Goal: Task Accomplishment & Management: Manage account settings

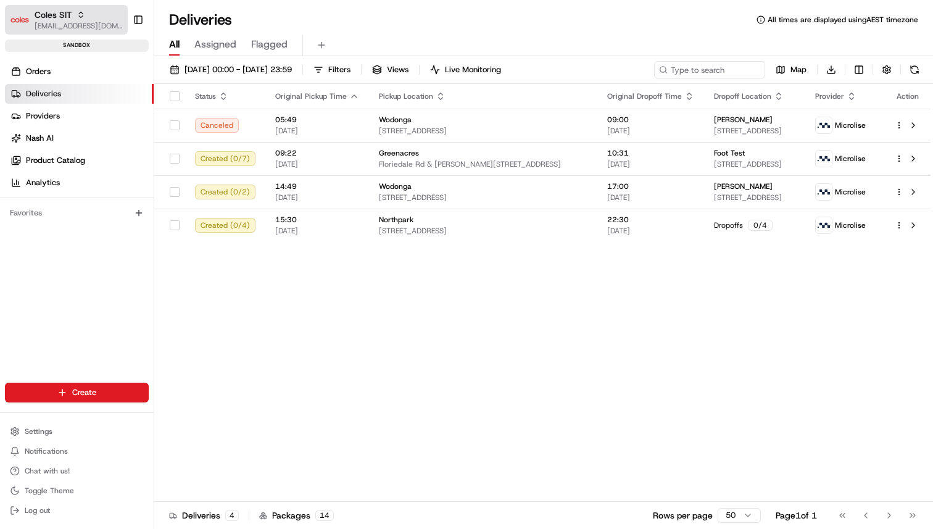
click at [49, 23] on span "[EMAIL_ADDRESS][DOMAIN_NAME]" at bounding box center [79, 26] width 88 height 10
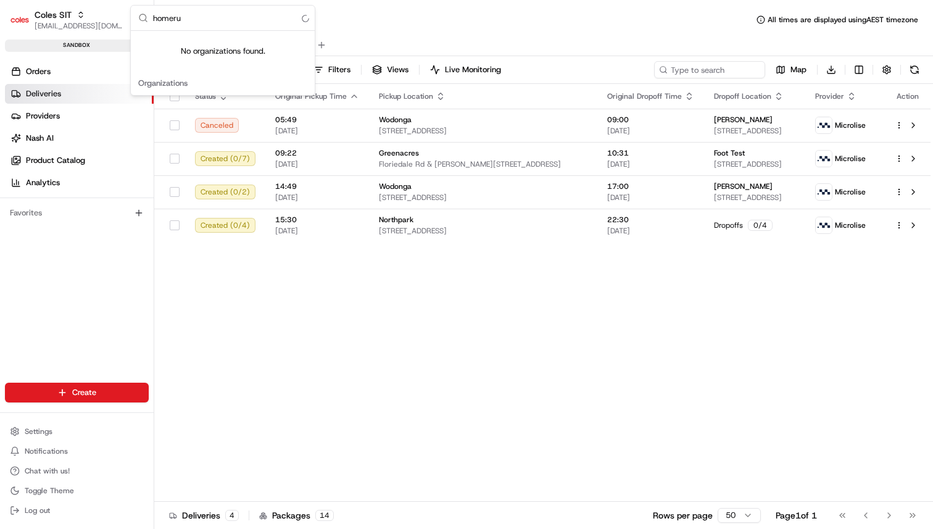
type input "homerun"
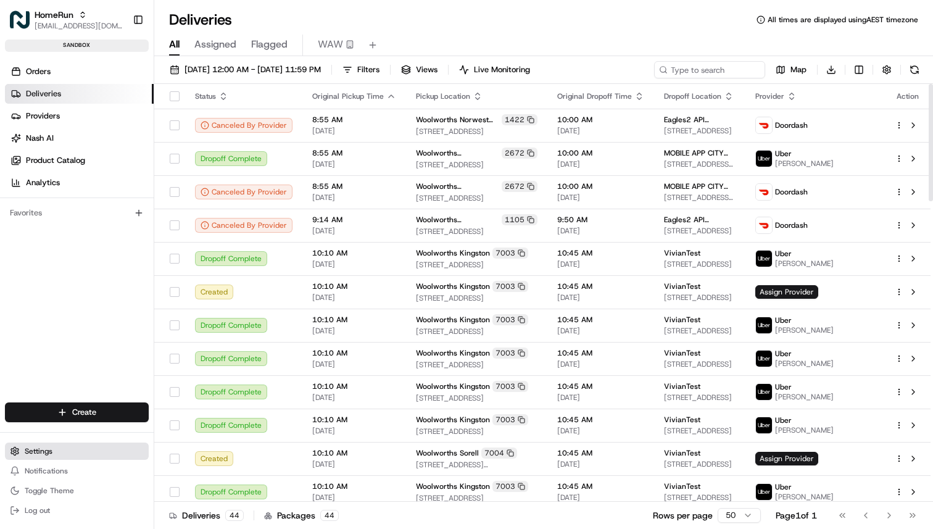
click at [49, 451] on span "Settings" at bounding box center [39, 451] width 28 height 10
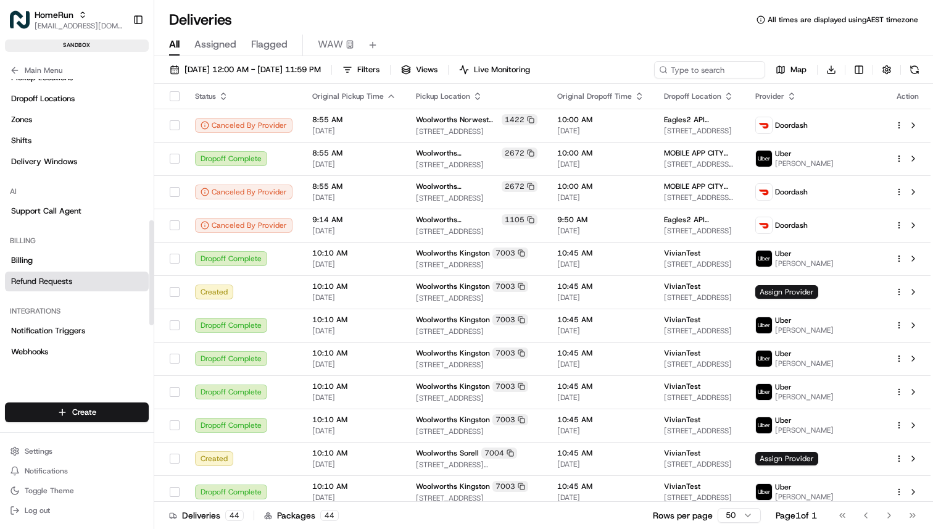
scroll to position [477, 0]
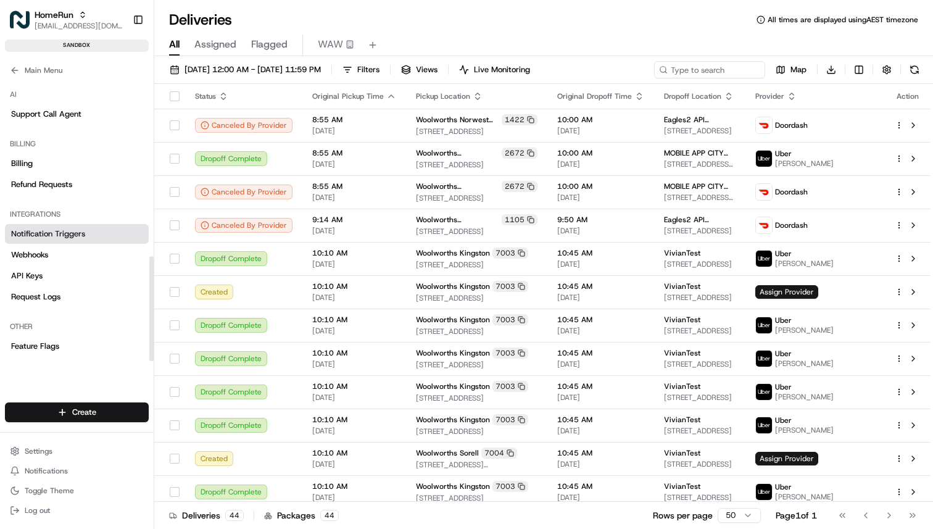
click at [69, 237] on span "Notification Triggers" at bounding box center [48, 233] width 74 height 11
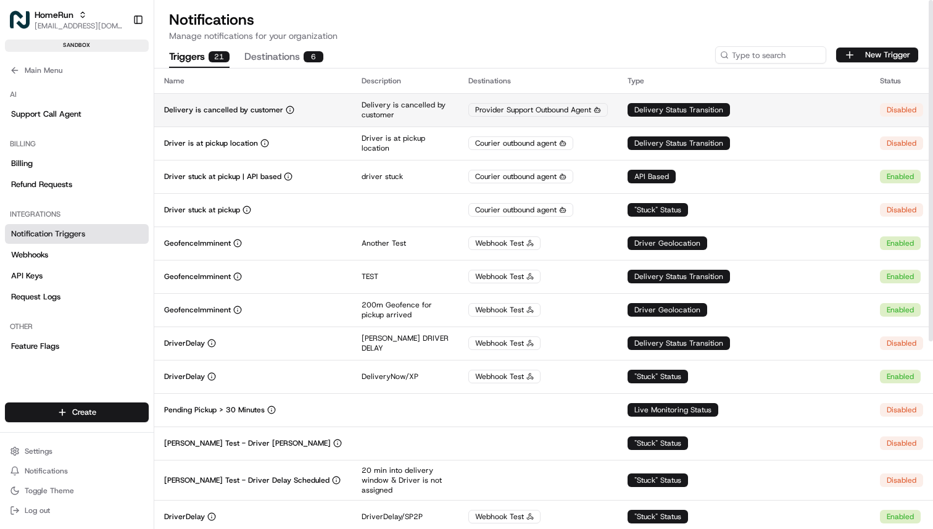
click at [796, 112] on td "Delivery Status Transition" at bounding box center [743, 109] width 252 height 33
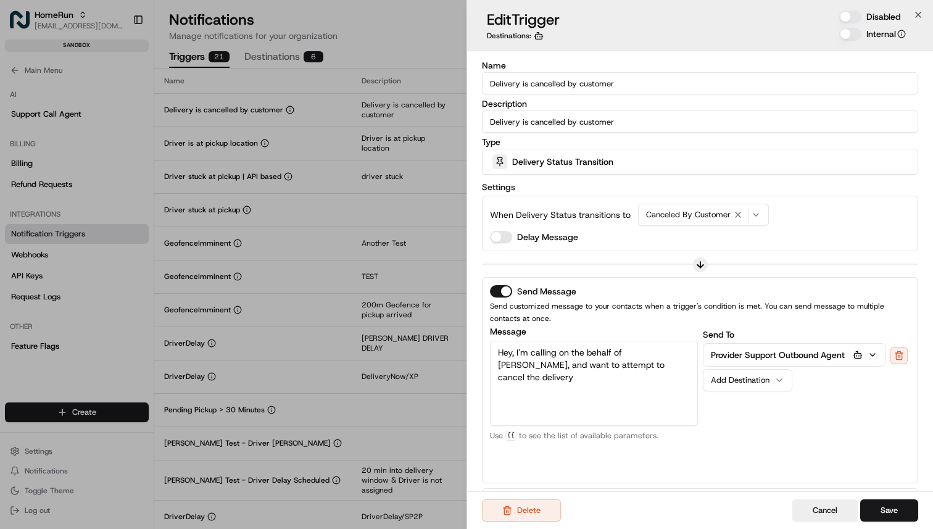
scroll to position [125, 0]
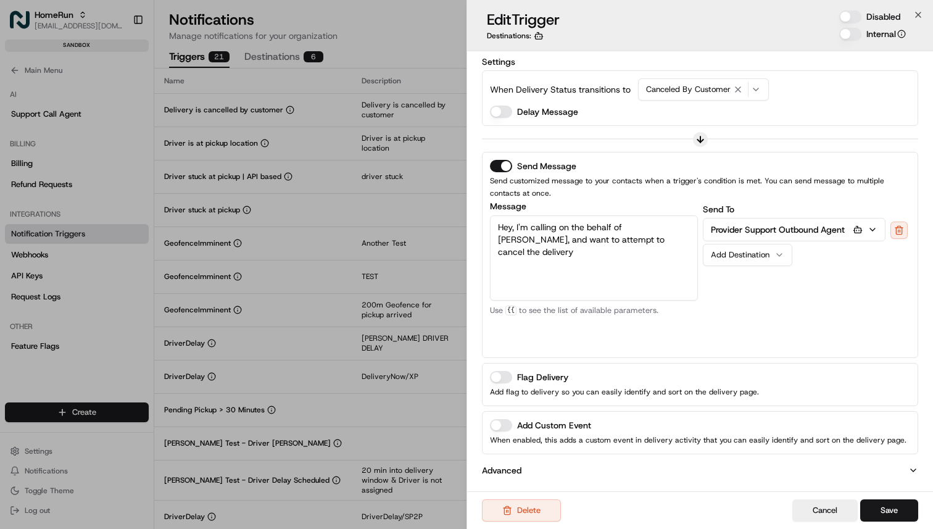
click at [488, 429] on div "Add Custom Event When enabled, this adds a custom event in delivery activity th…" at bounding box center [700, 432] width 436 height 43
click at [499, 424] on button "Add Custom Event" at bounding box center [501, 425] width 22 height 12
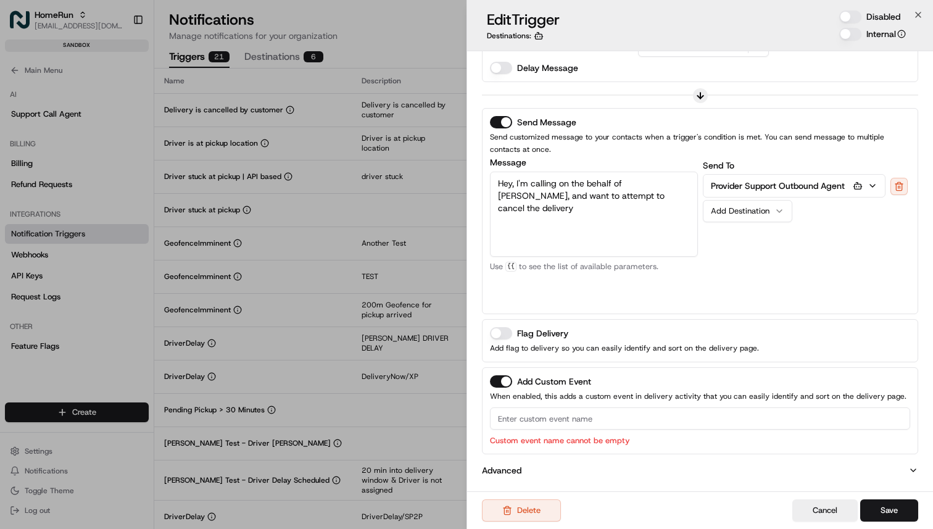
click at [591, 411] on input at bounding box center [700, 418] width 420 height 22
type input "Test"
click at [654, 405] on div "Add Custom Event When enabled, this adds a custom event in delivery activity th…" at bounding box center [700, 410] width 420 height 71
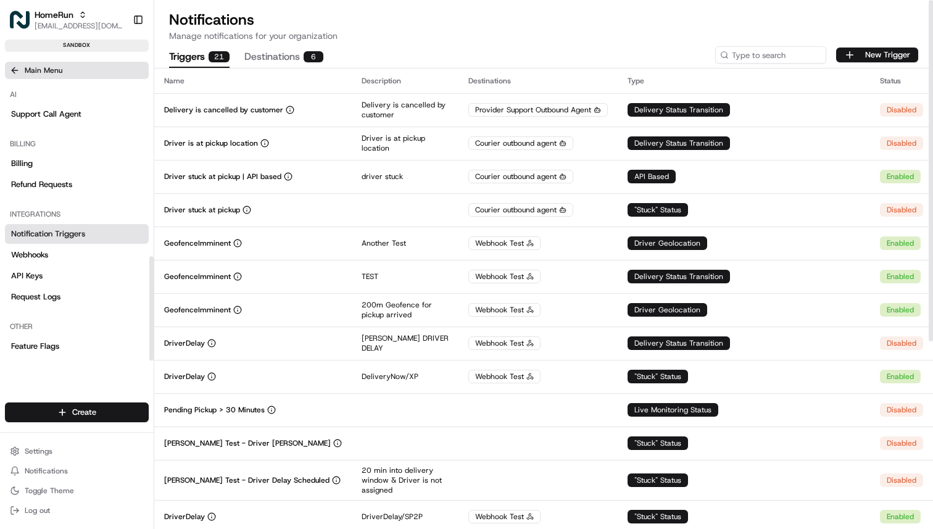
click at [63, 68] on button "Main Menu" at bounding box center [77, 70] width 144 height 17
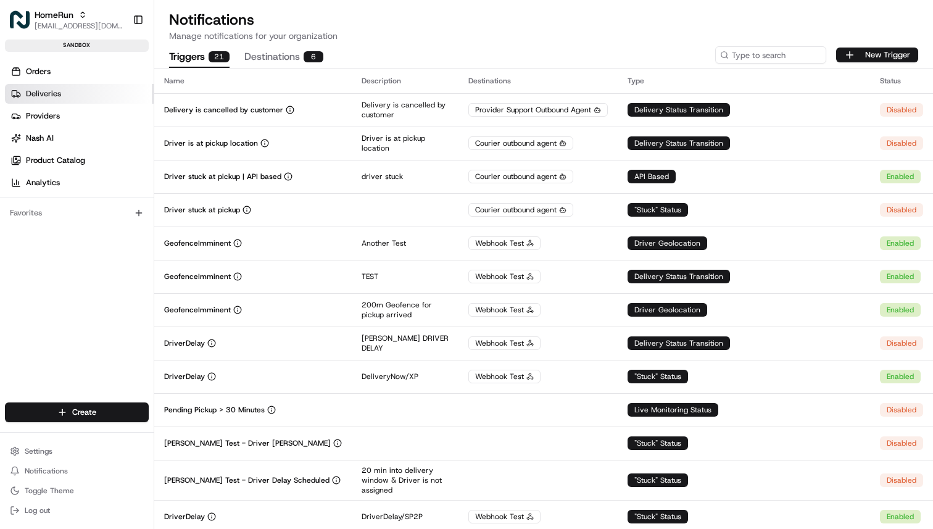
click at [67, 93] on link "Deliveries" at bounding box center [79, 94] width 149 height 20
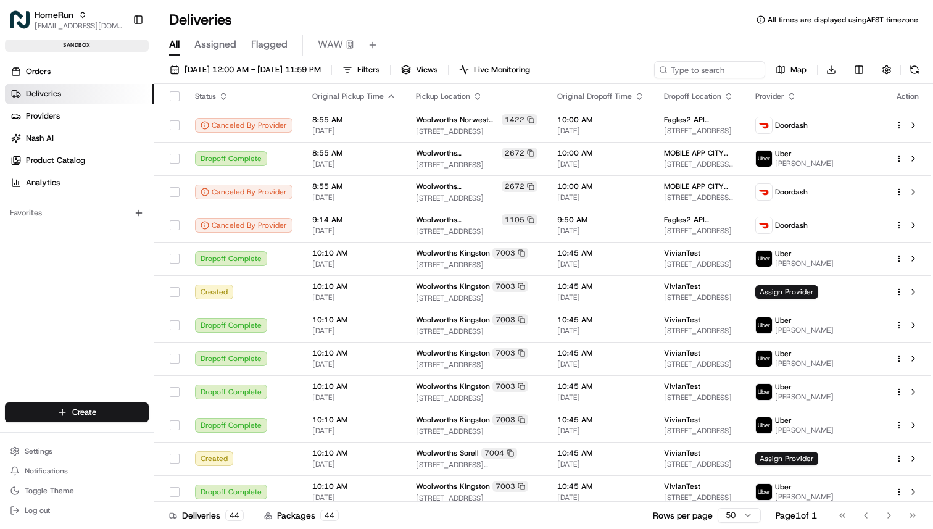
click at [107, 91] on link "Deliveries" at bounding box center [79, 94] width 149 height 20
click at [101, 142] on link "Nash AI" at bounding box center [79, 138] width 149 height 20
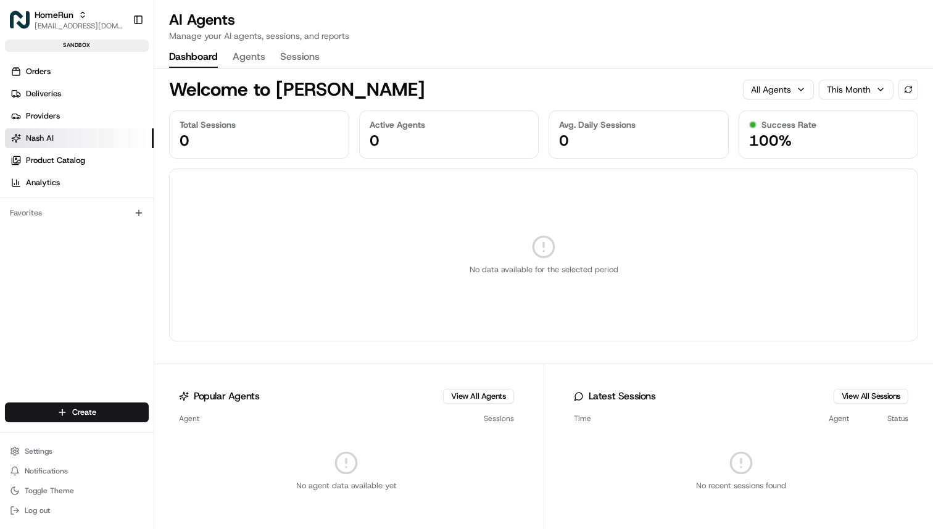
click at [253, 38] on p "Manage your AI agents, sessions, and reports" at bounding box center [259, 36] width 180 height 12
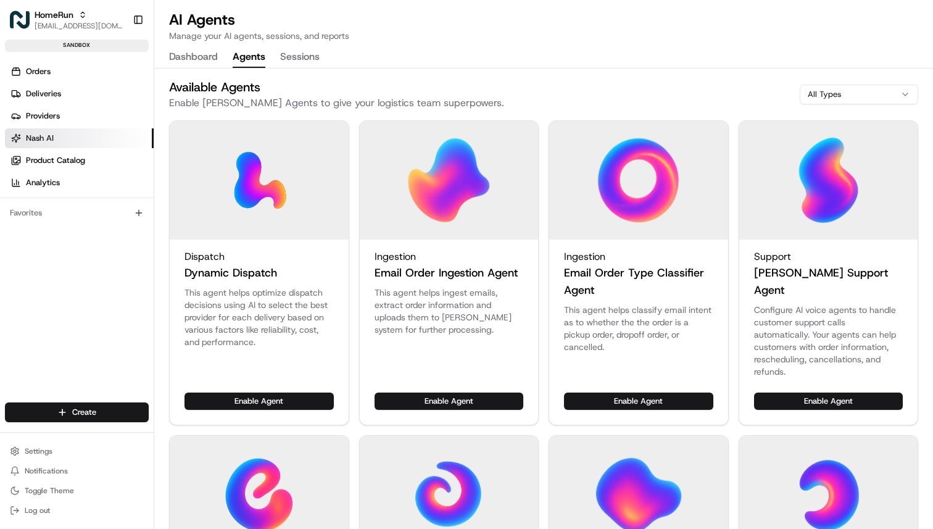
click at [253, 67] on button "Agents" at bounding box center [249, 57] width 33 height 21
click at [831, 392] on button "Enable Agent" at bounding box center [828, 400] width 149 height 17
click at [849, 392] on button "Manage Agent" at bounding box center [866, 400] width 72 height 17
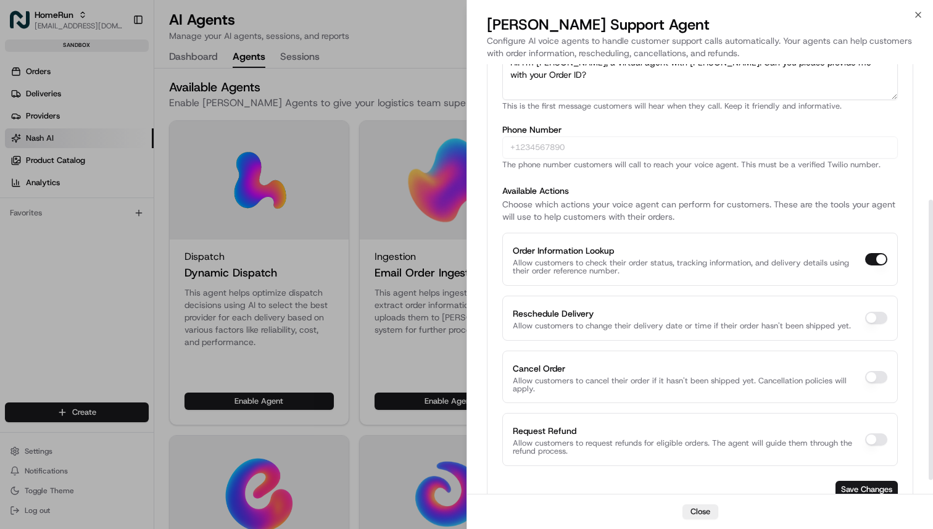
scroll to position [205, 0]
click at [591, 434] on div "Request Refund Allow customers to request refunds for eligible orders. The agen…" at bounding box center [688, 440] width 350 height 32
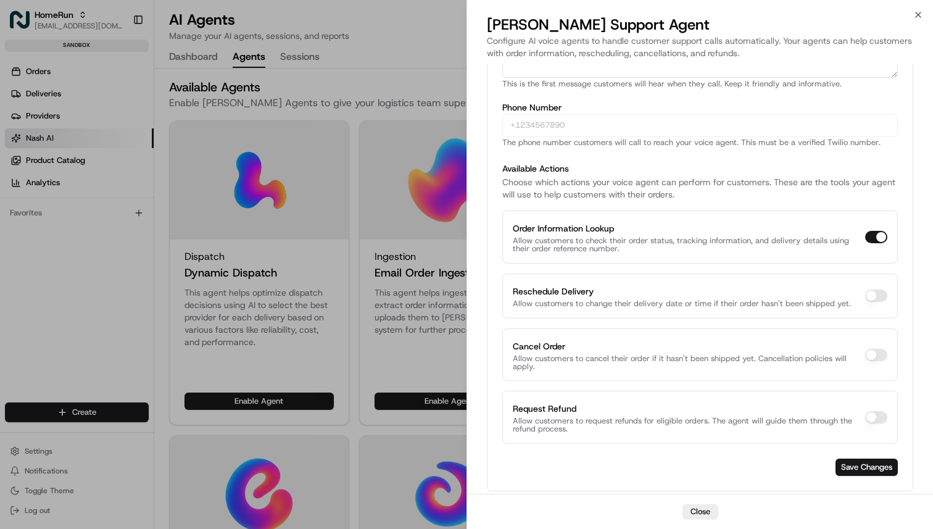
click at [873, 419] on button "Request Refund" at bounding box center [876, 417] width 22 height 12
click at [879, 420] on button "Request Refund" at bounding box center [876, 417] width 22 height 12
checkbox input "false"
type button "on"
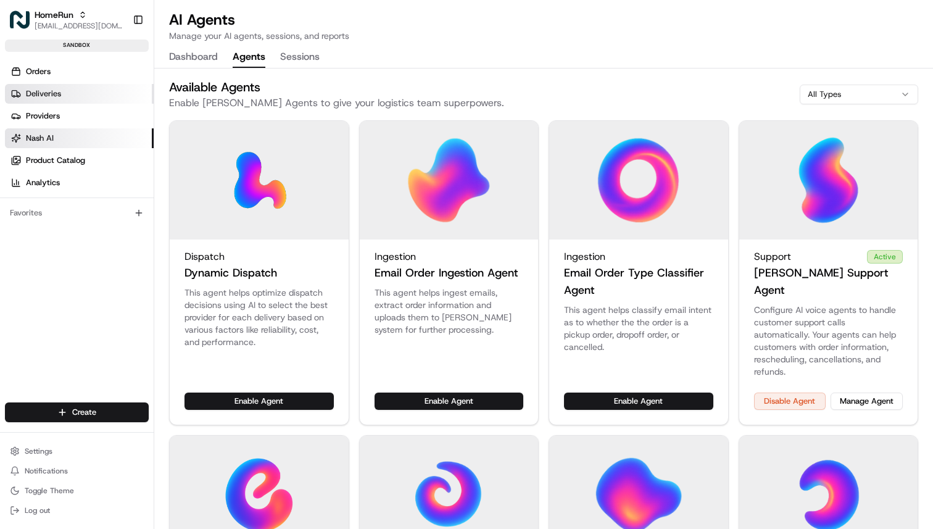
click at [64, 97] on link "Deliveries" at bounding box center [79, 94] width 149 height 20
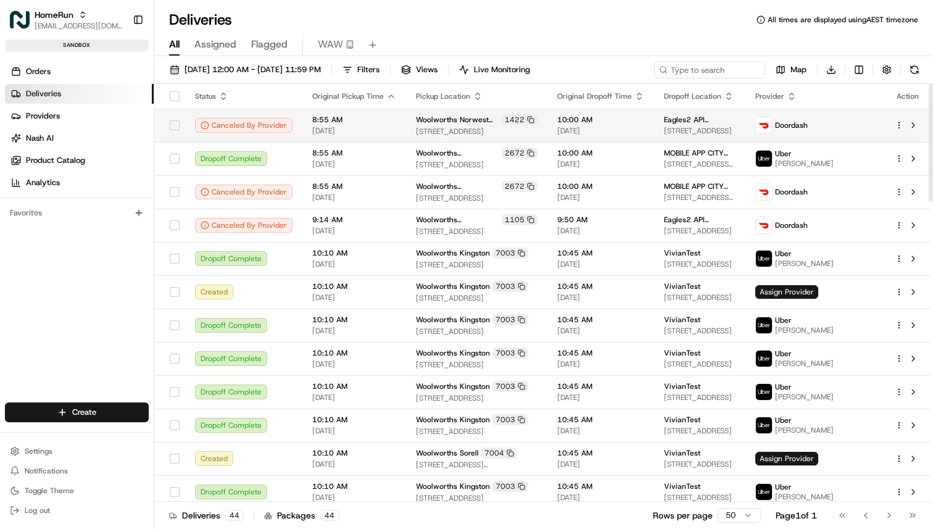
click at [313, 121] on span "8:55 AM" at bounding box center [354, 120] width 84 height 10
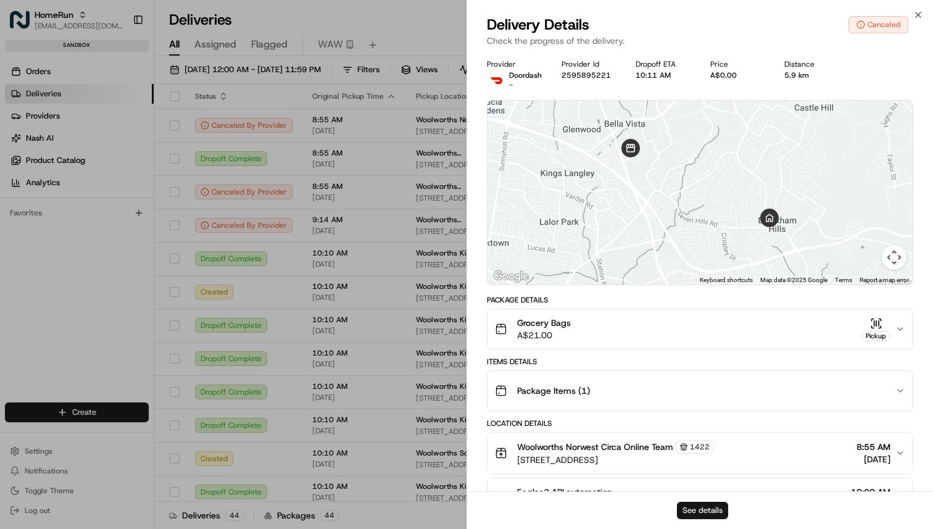
click at [712, 509] on button "See details" at bounding box center [702, 509] width 51 height 17
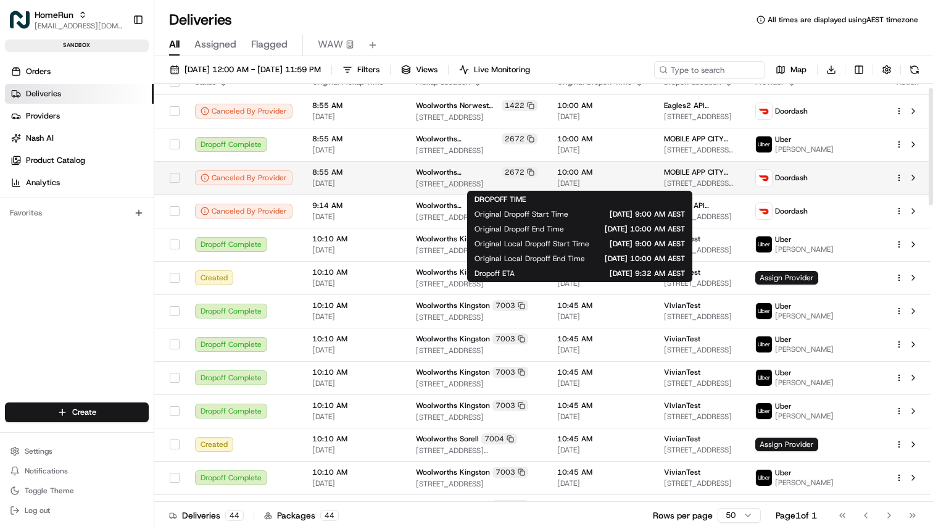
scroll to position [15, 0]
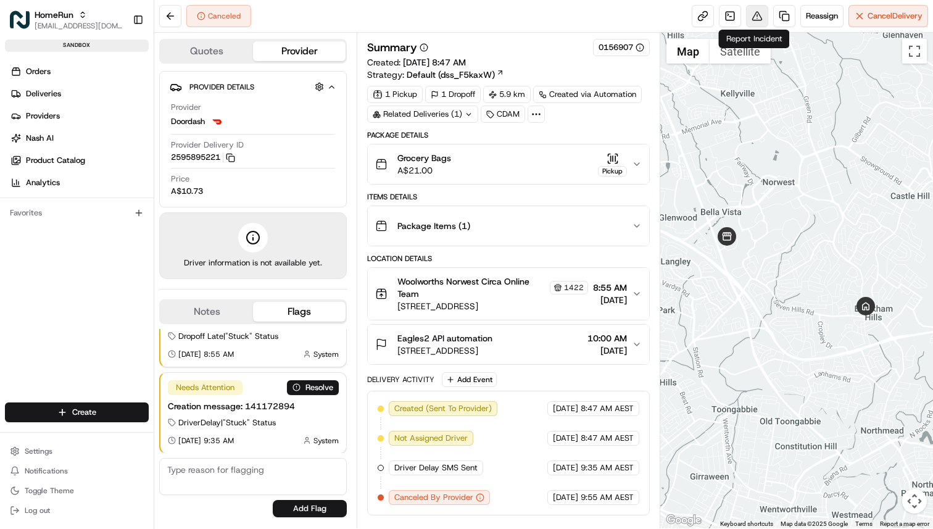
click at [755, 19] on button at bounding box center [757, 16] width 22 height 22
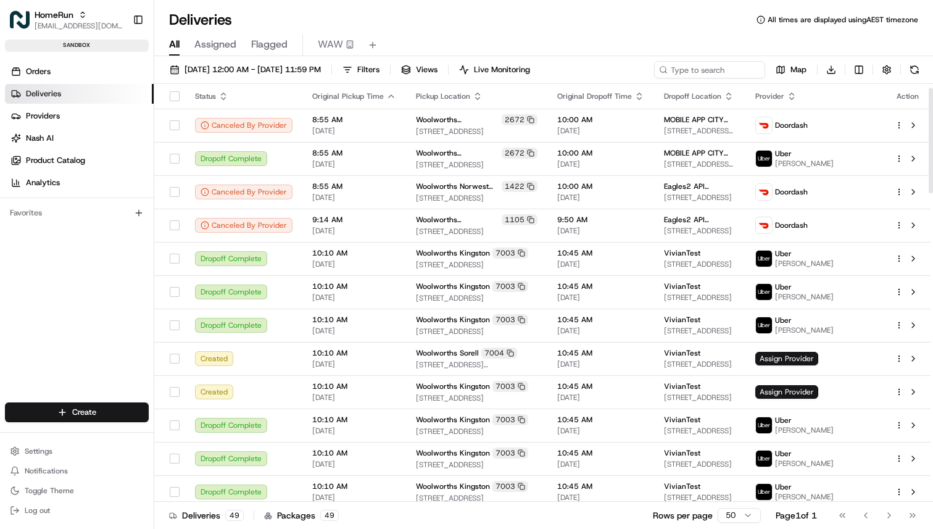
scroll to position [15, 0]
